Goal: Task Accomplishment & Management: Manage account settings

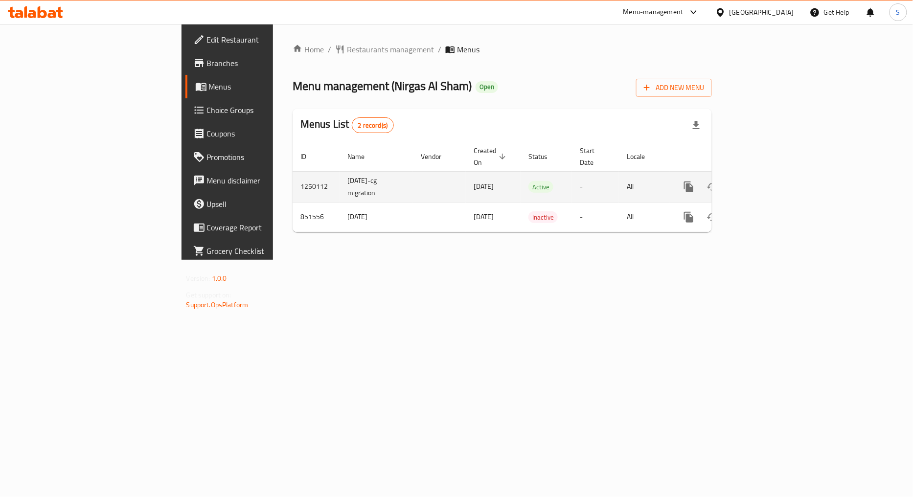
click at [771, 176] on link "enhanced table" at bounding box center [759, 186] width 23 height 23
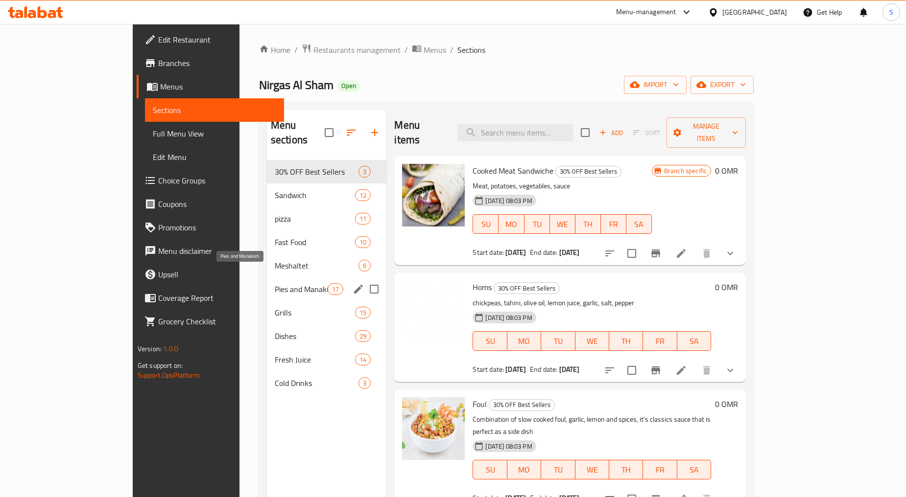
click at [275, 283] on span "Pies and Manakish" at bounding box center [301, 289] width 53 height 12
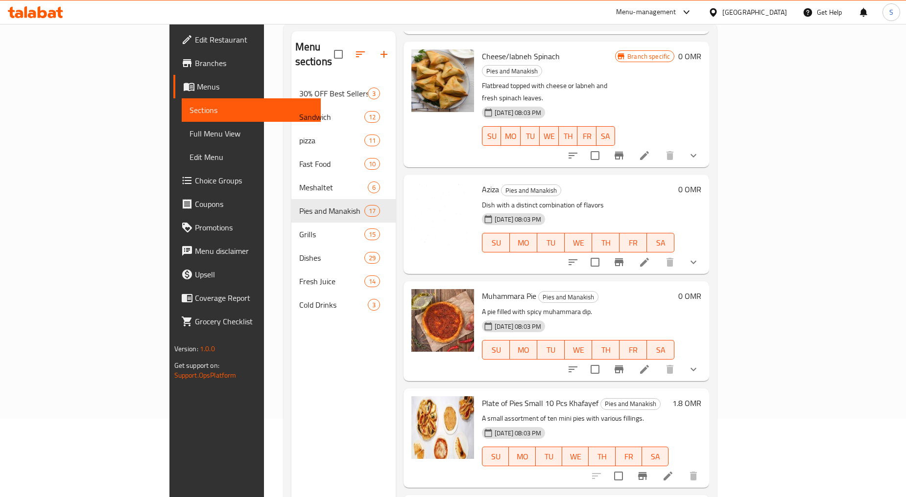
scroll to position [137, 0]
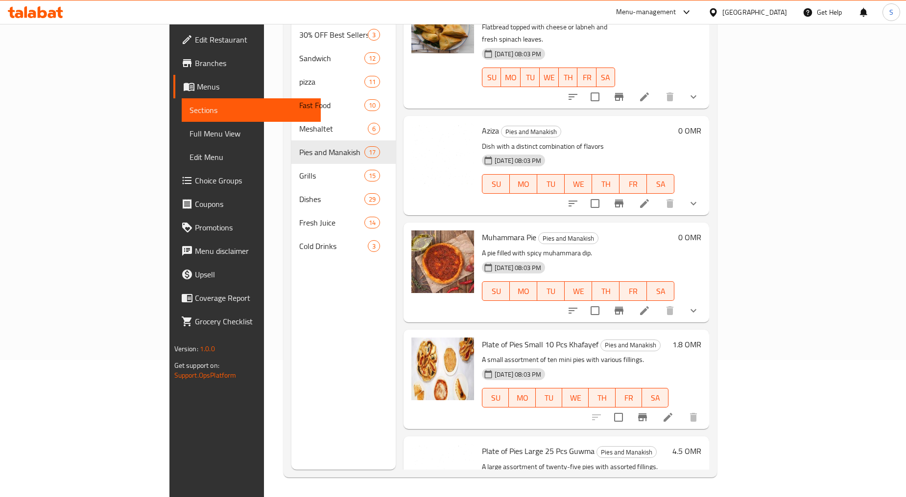
click at [487, 230] on span "Muhammara Pie" at bounding box center [509, 237] width 54 height 15
copy h6 "Pie"
click at [195, 66] on span "Branches" at bounding box center [254, 63] width 118 height 12
